Goal: Use online tool/utility: Utilize a website feature to perform a specific function

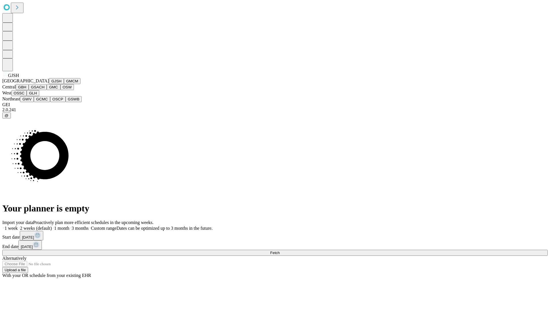
click at [49, 84] on button "GJSH" at bounding box center [56, 81] width 15 height 6
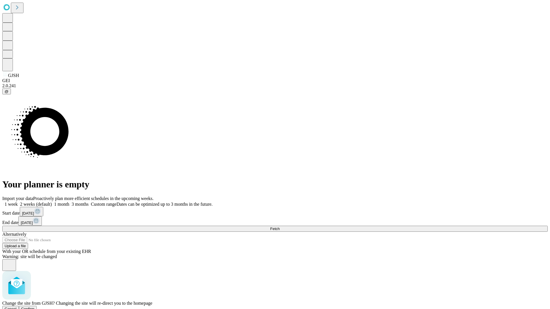
click at [35, 307] on span "Confirm" at bounding box center [27, 309] width 13 height 4
click at [69, 202] on label "1 month" at bounding box center [60, 204] width 17 height 5
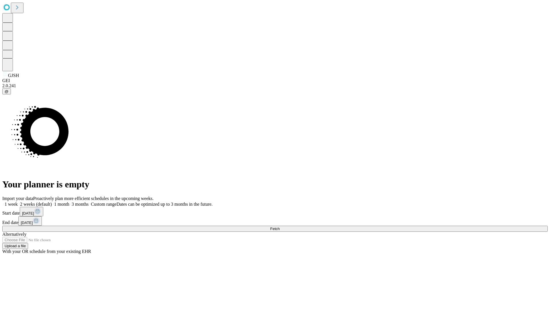
click at [280, 227] on span "Fetch" at bounding box center [274, 229] width 9 height 4
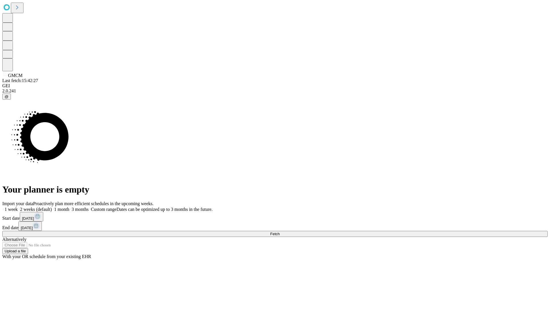
click at [69, 207] on label "1 month" at bounding box center [60, 209] width 17 height 5
click at [280, 232] on span "Fetch" at bounding box center [274, 234] width 9 height 4
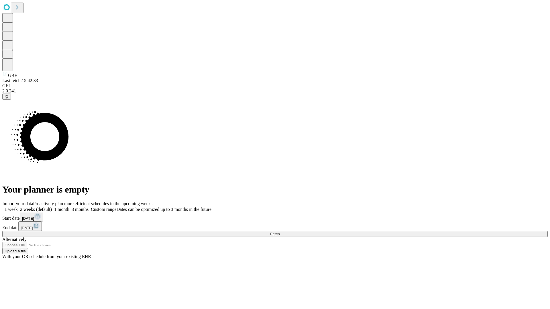
click at [280, 232] on span "Fetch" at bounding box center [274, 234] width 9 height 4
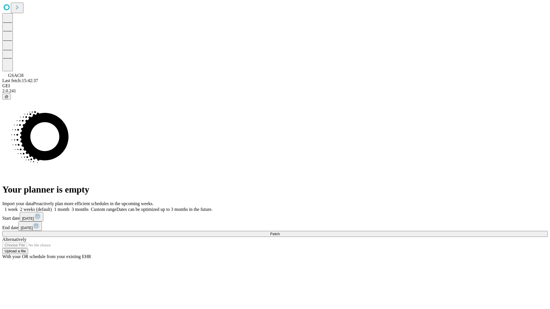
click at [69, 207] on label "1 month" at bounding box center [60, 209] width 17 height 5
click at [280, 232] on span "Fetch" at bounding box center [274, 234] width 9 height 4
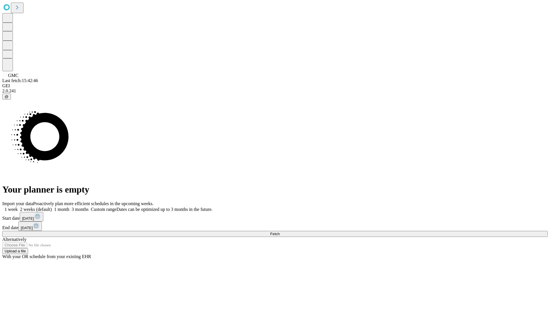
click at [69, 207] on label "1 month" at bounding box center [60, 209] width 17 height 5
click at [280, 232] on span "Fetch" at bounding box center [274, 234] width 9 height 4
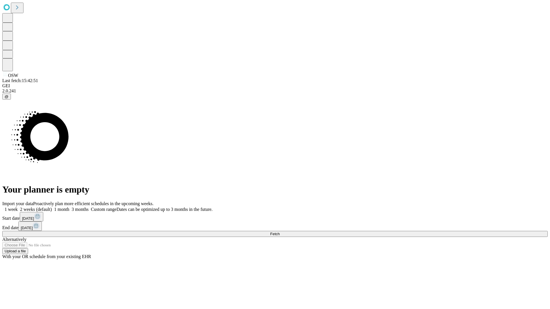
click at [69, 207] on label "1 month" at bounding box center [60, 209] width 17 height 5
click at [280, 232] on span "Fetch" at bounding box center [274, 234] width 9 height 4
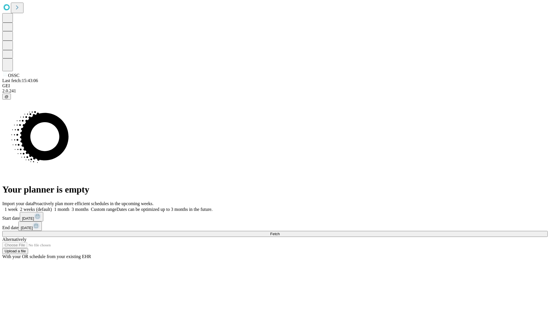
click at [69, 207] on label "1 month" at bounding box center [60, 209] width 17 height 5
click at [280, 232] on span "Fetch" at bounding box center [274, 234] width 9 height 4
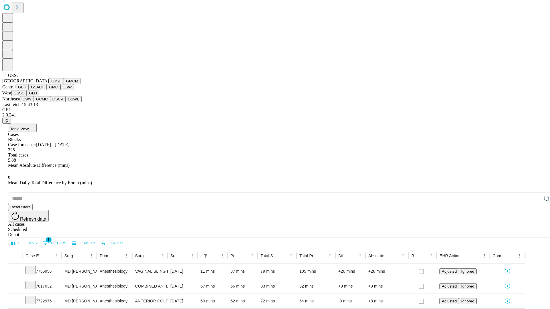
click at [39, 96] on button "GLH" at bounding box center [33, 93] width 12 height 6
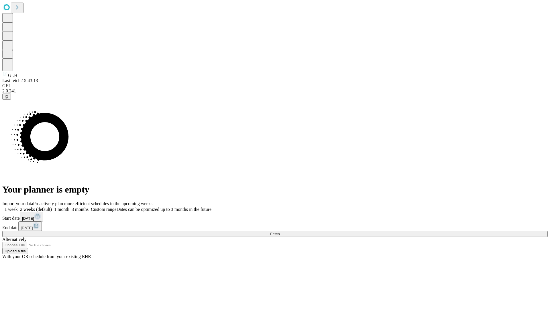
click at [280, 232] on span "Fetch" at bounding box center [274, 234] width 9 height 4
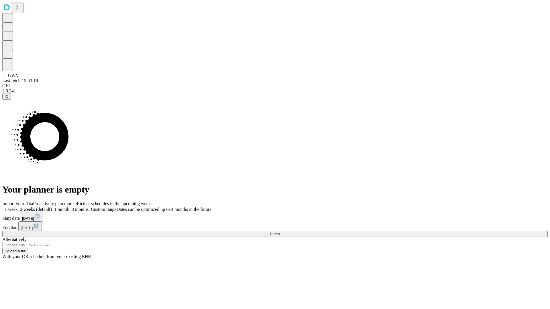
click at [69, 207] on label "1 month" at bounding box center [60, 209] width 17 height 5
click at [280, 232] on span "Fetch" at bounding box center [274, 234] width 9 height 4
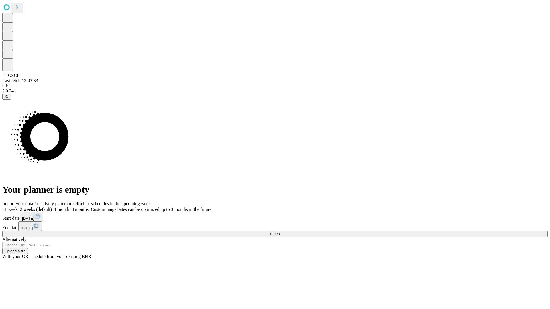
click at [280, 232] on span "Fetch" at bounding box center [274, 234] width 9 height 4
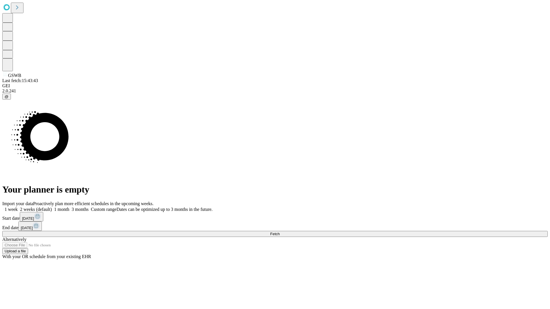
click at [280, 232] on span "Fetch" at bounding box center [274, 234] width 9 height 4
